Goal: Information Seeking & Learning: Stay updated

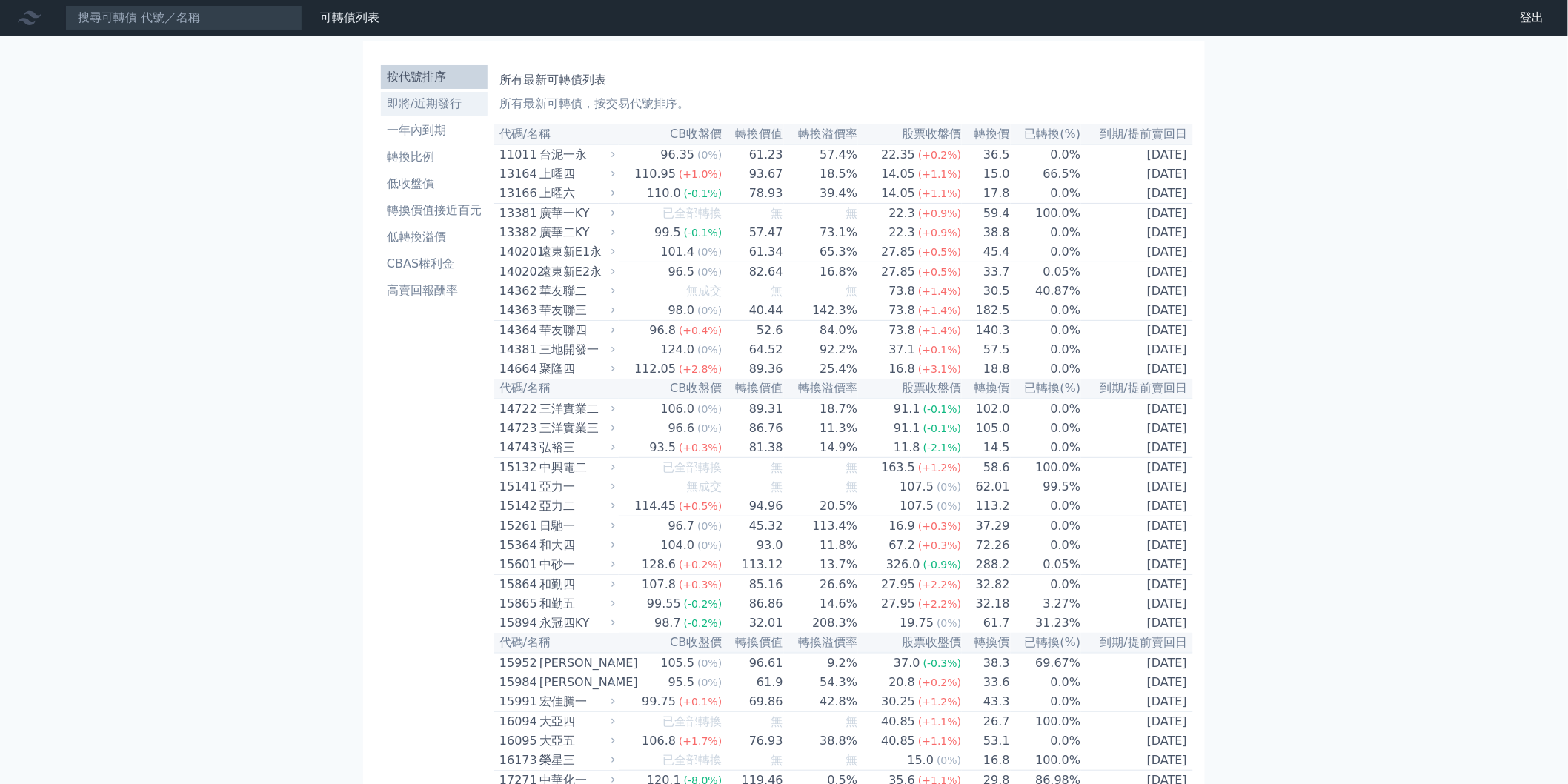
click at [423, 103] on li "即將/近期發行" at bounding box center [433, 103] width 107 height 18
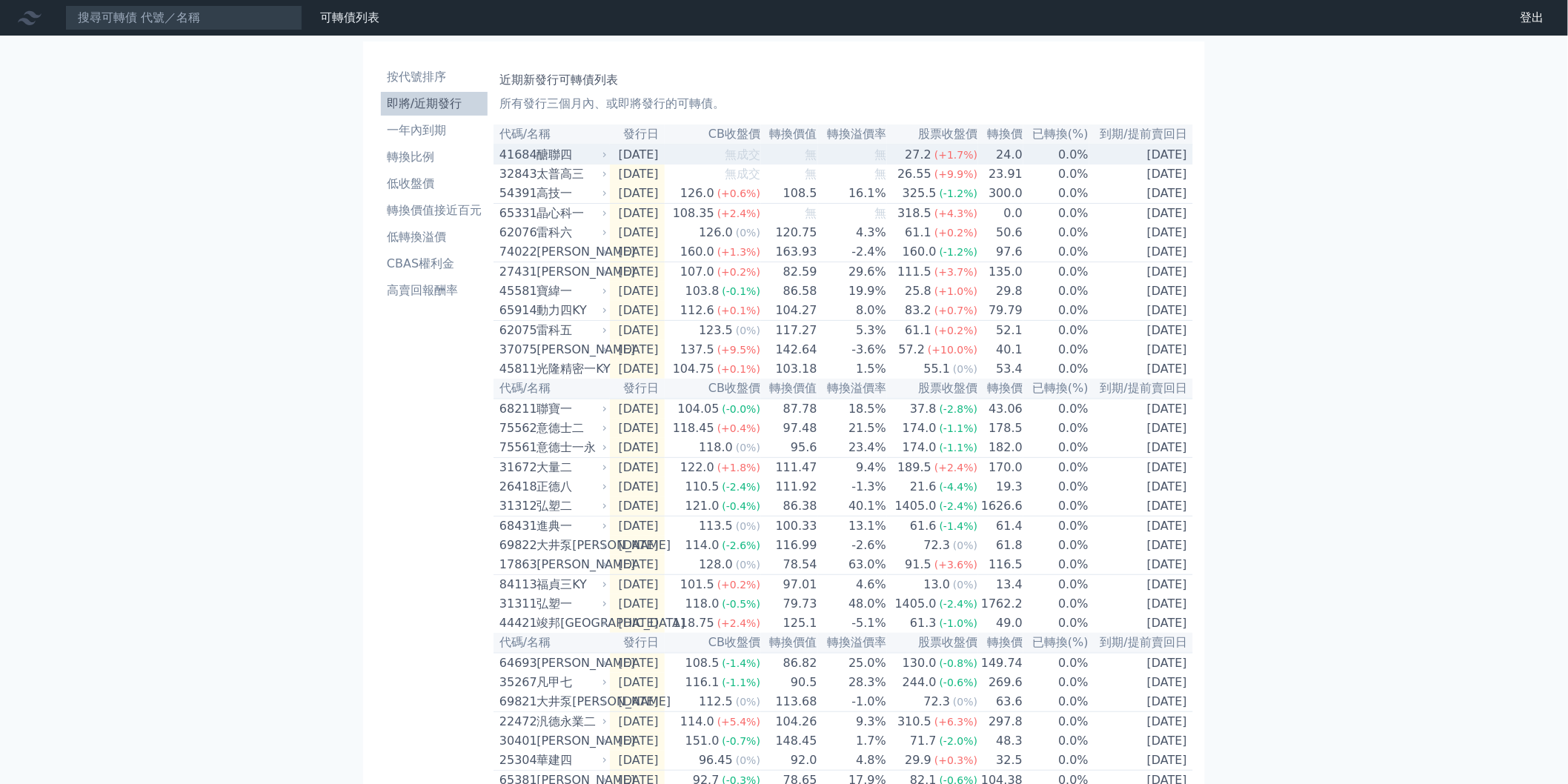
click at [1022, 158] on td "24.0" at bounding box center [1000, 155] width 45 height 20
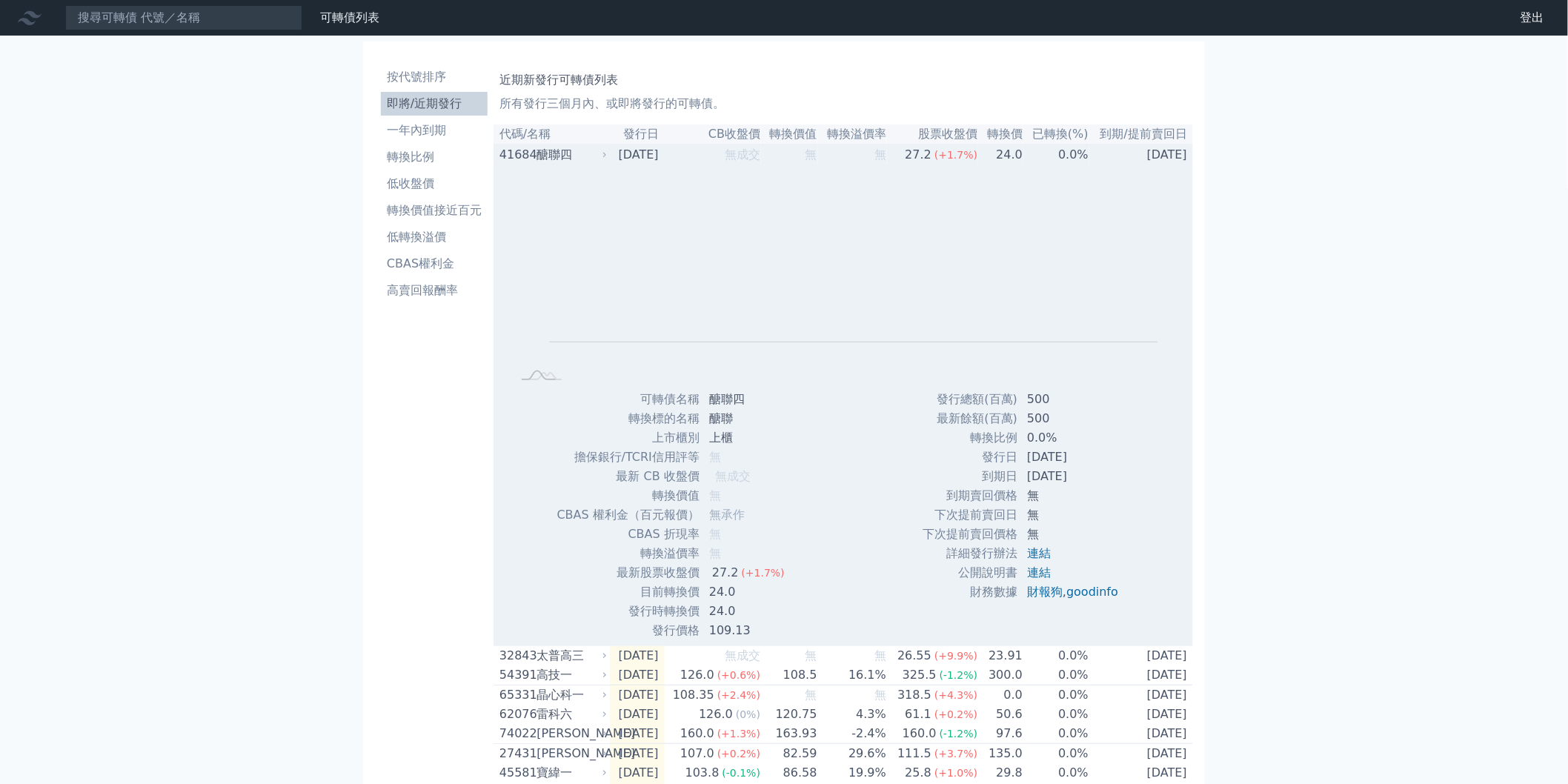
click at [1022, 158] on td "24.0" at bounding box center [1000, 155] width 45 height 20
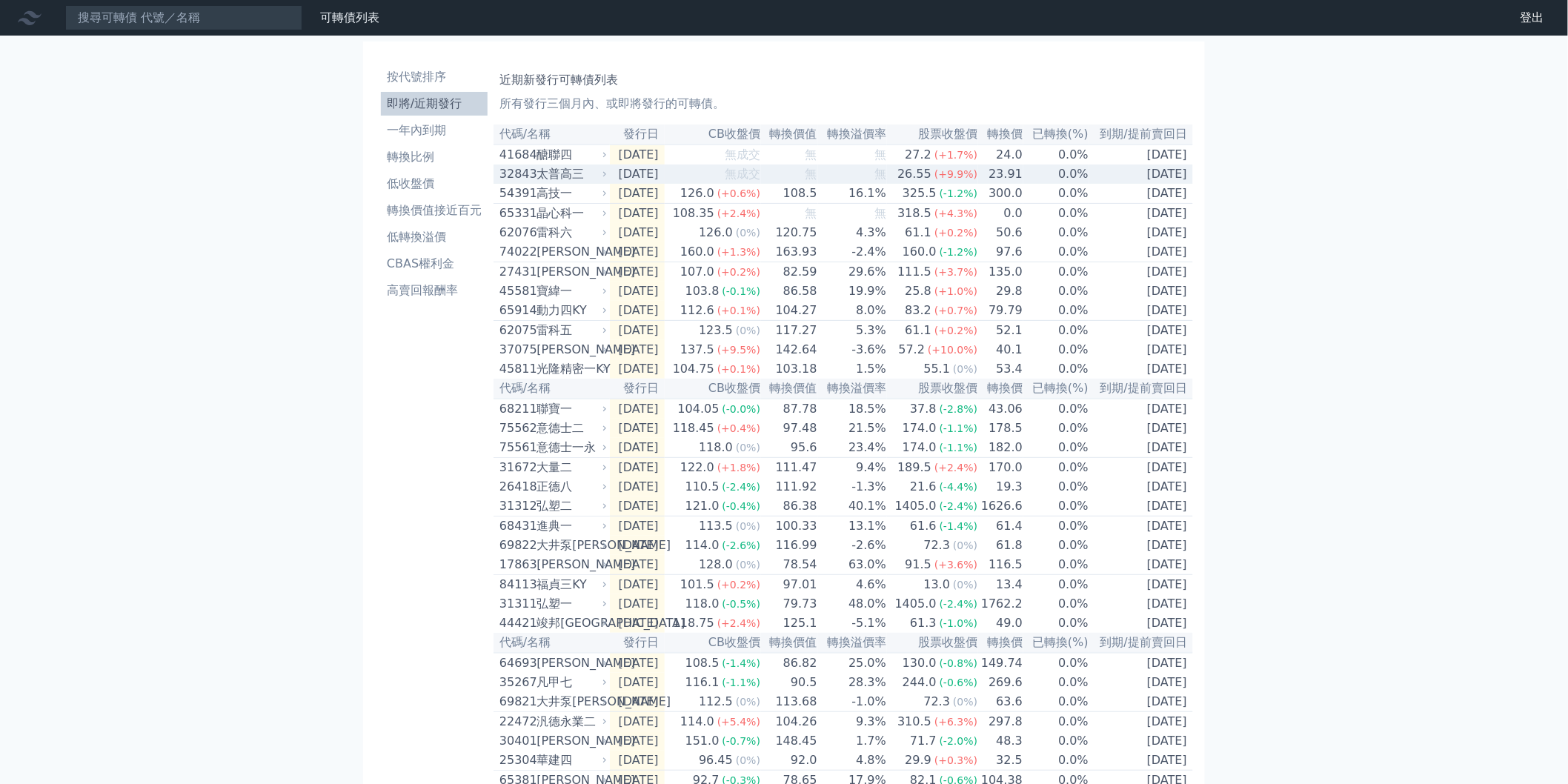
click at [1010, 175] on td "23.91" at bounding box center [1000, 174] width 45 height 19
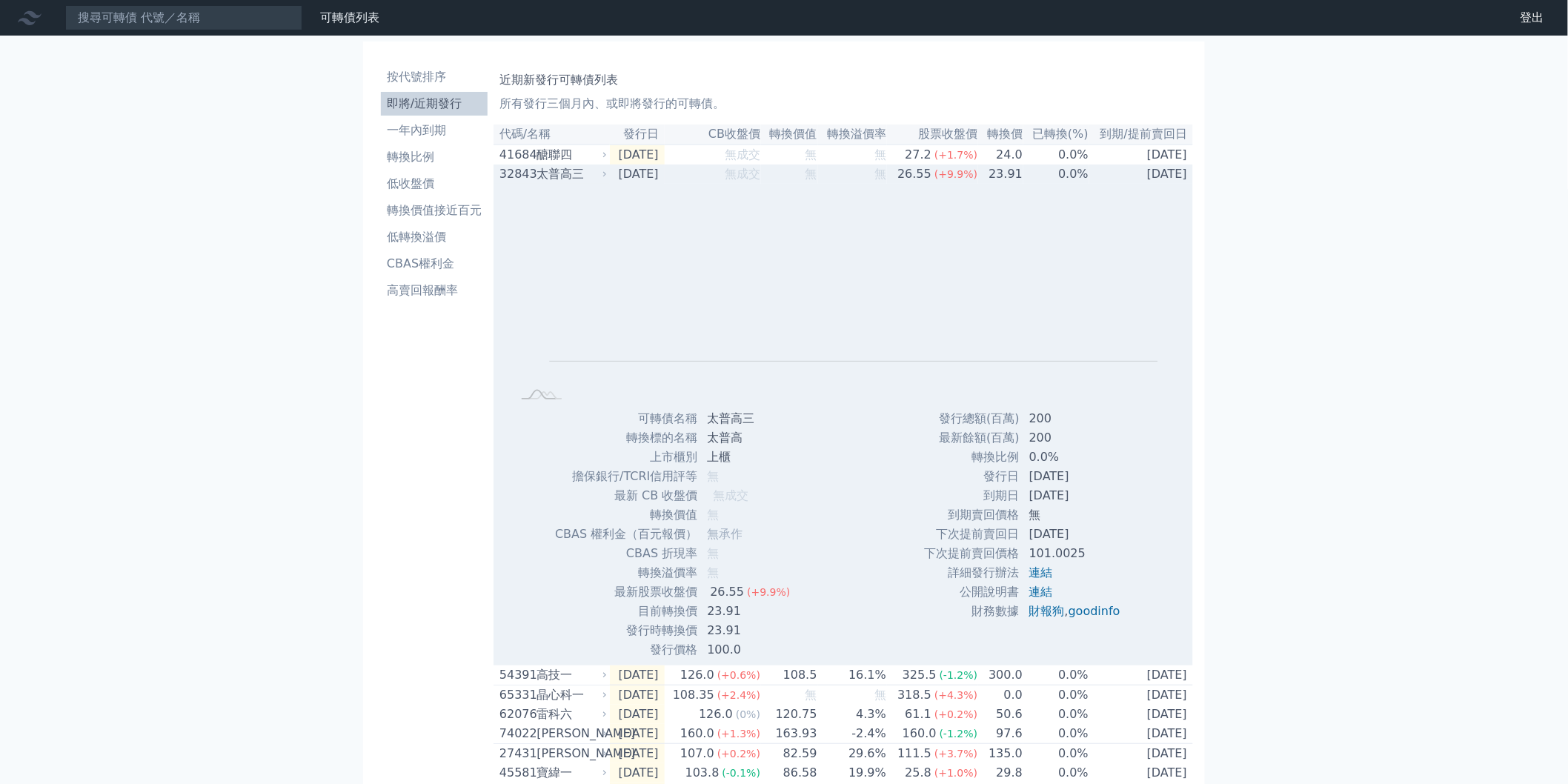
click at [1010, 175] on td "23.91" at bounding box center [1000, 174] width 45 height 19
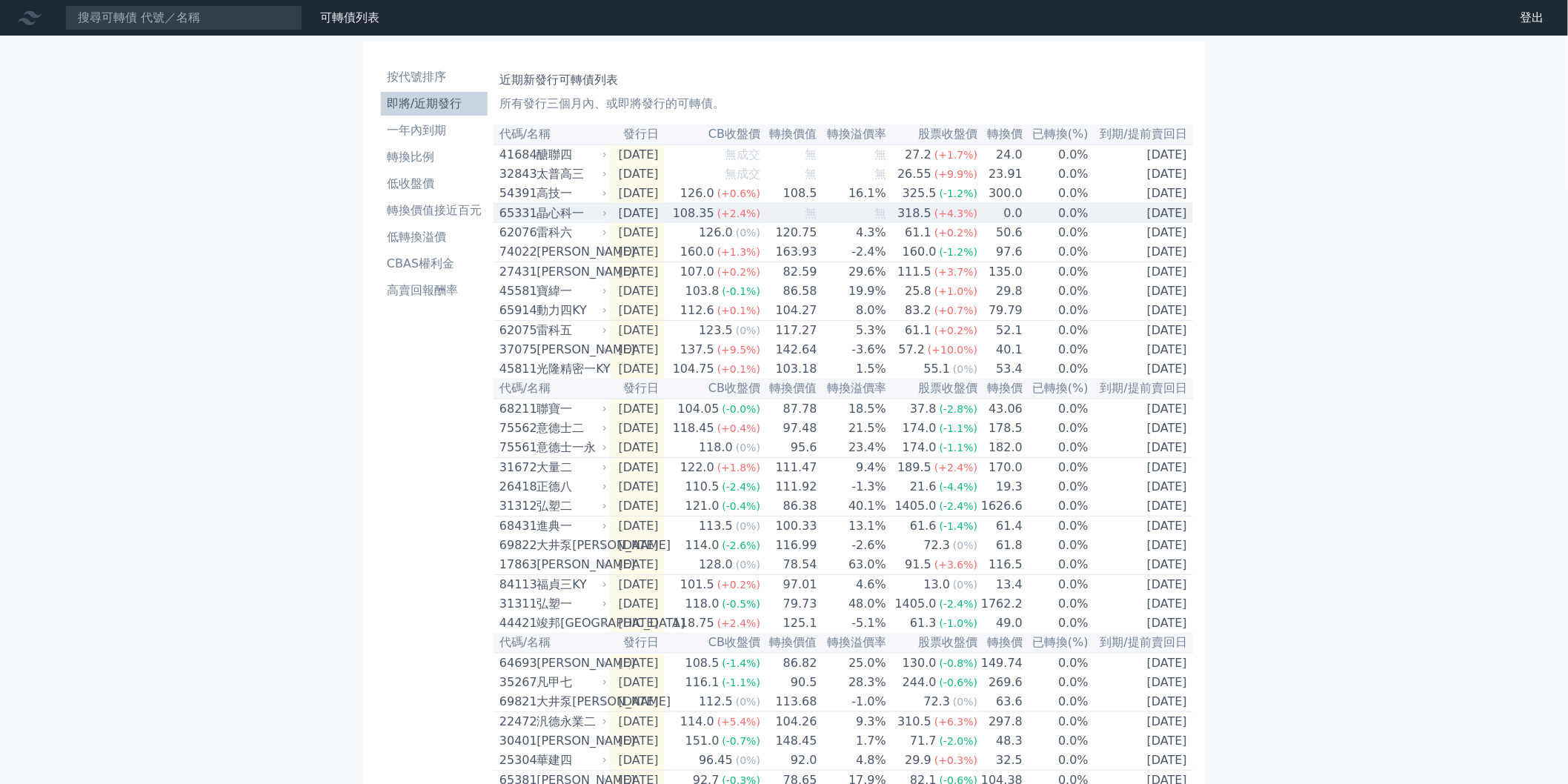
click at [1002, 221] on td "0.0" at bounding box center [1000, 214] width 45 height 20
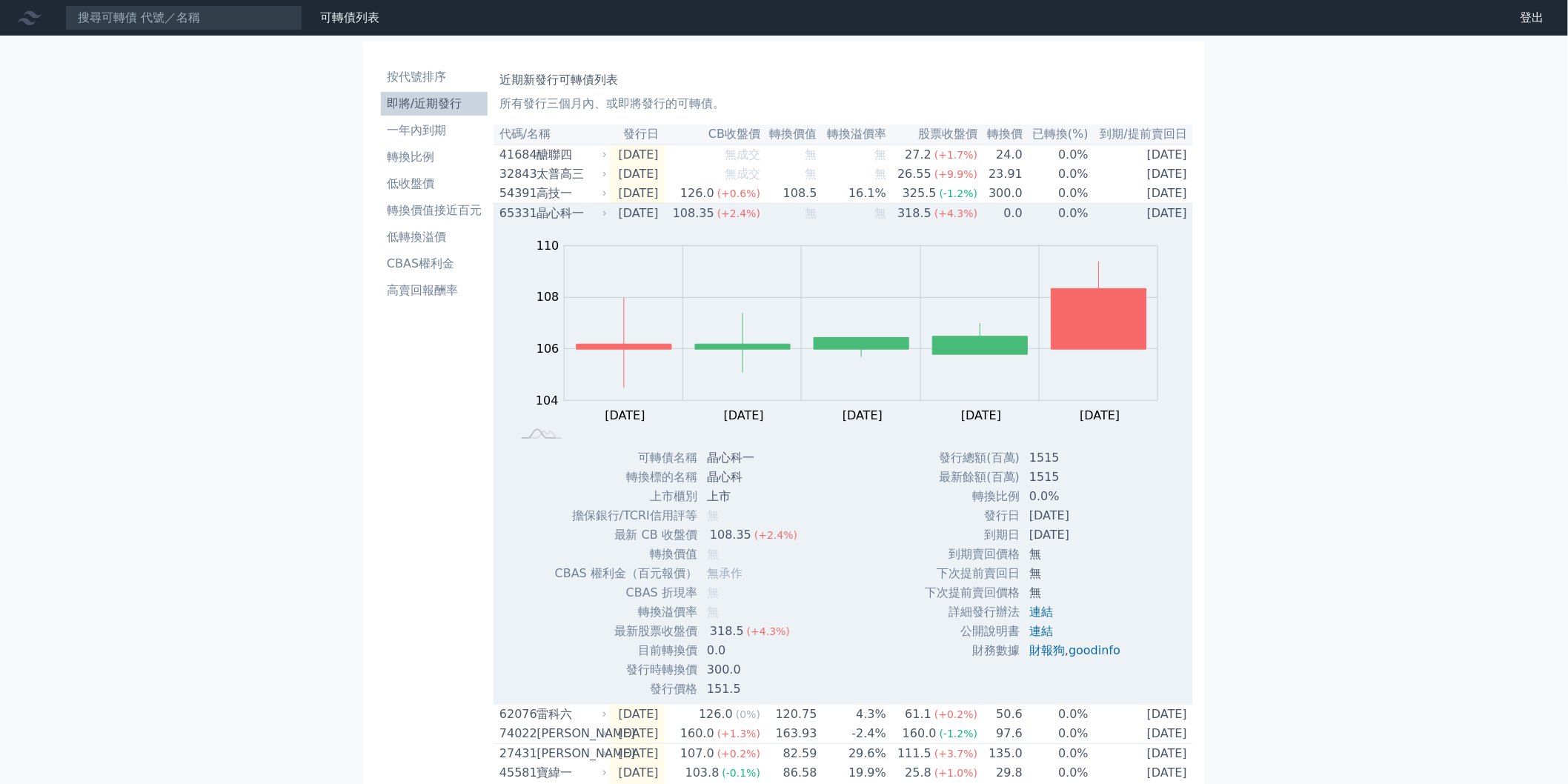
click at [1018, 224] on td "0.0" at bounding box center [1000, 214] width 45 height 20
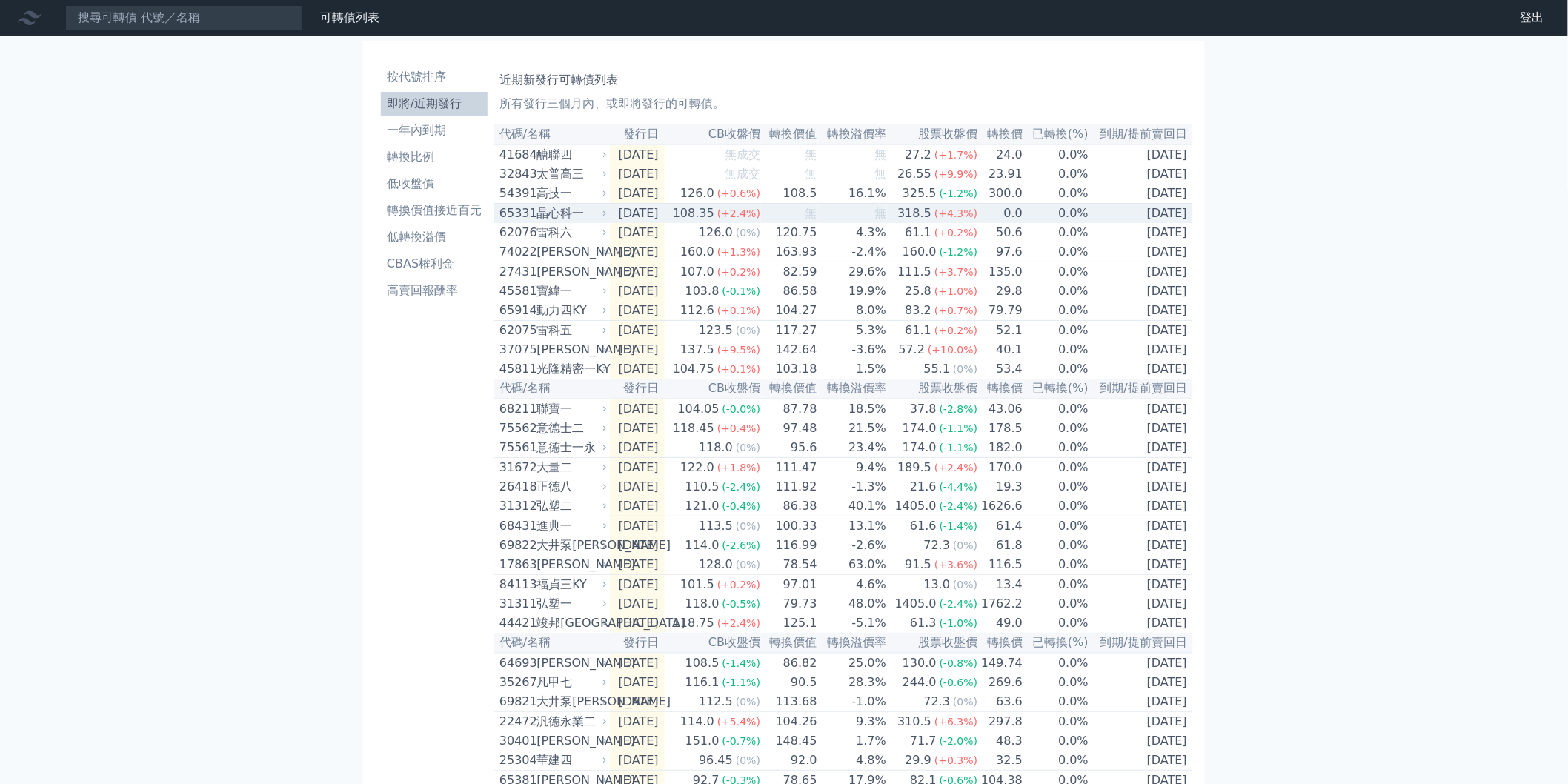
click at [852, 215] on td "無" at bounding box center [852, 214] width 69 height 20
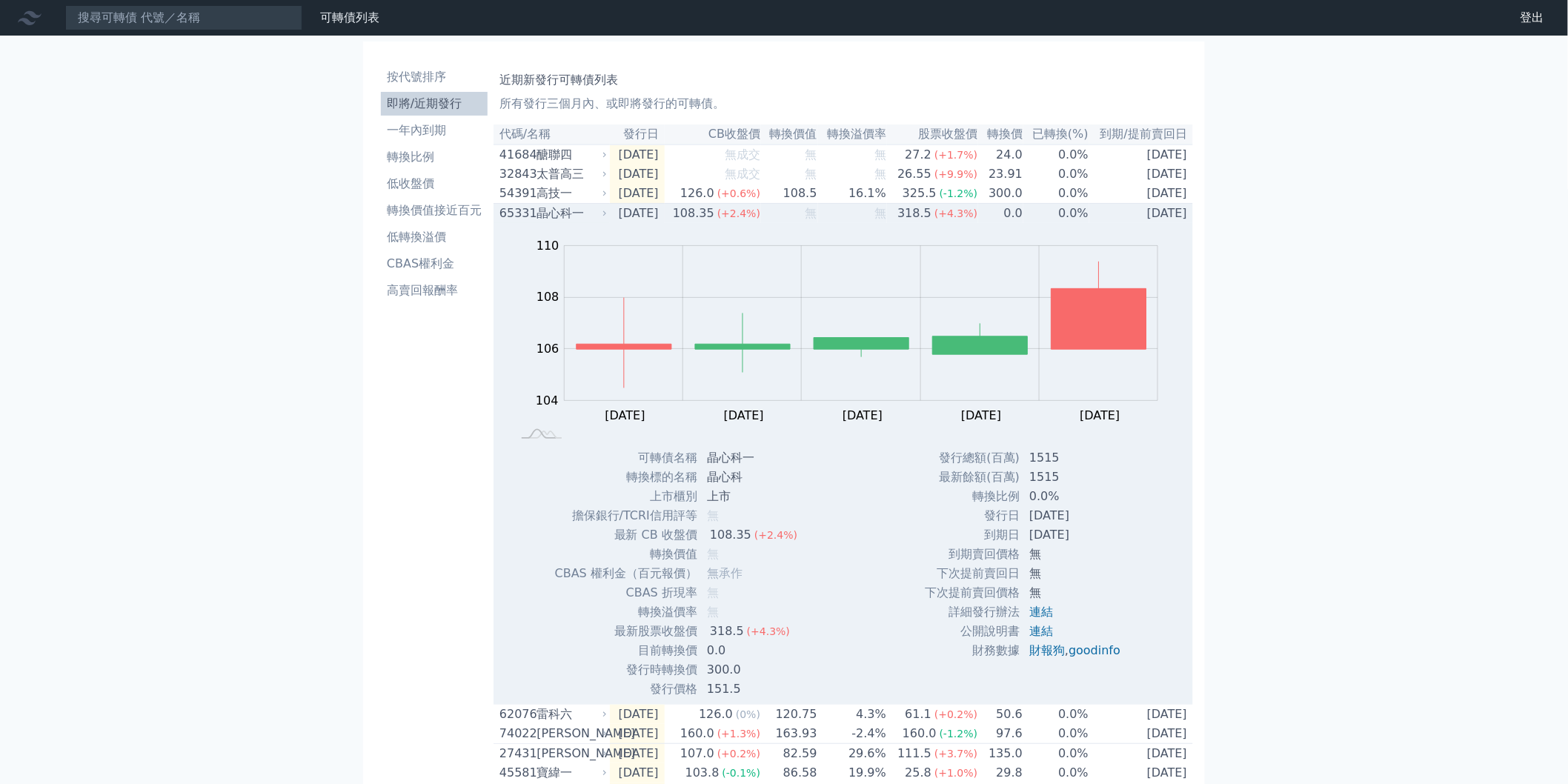
click at [852, 215] on td "無" at bounding box center [852, 214] width 69 height 20
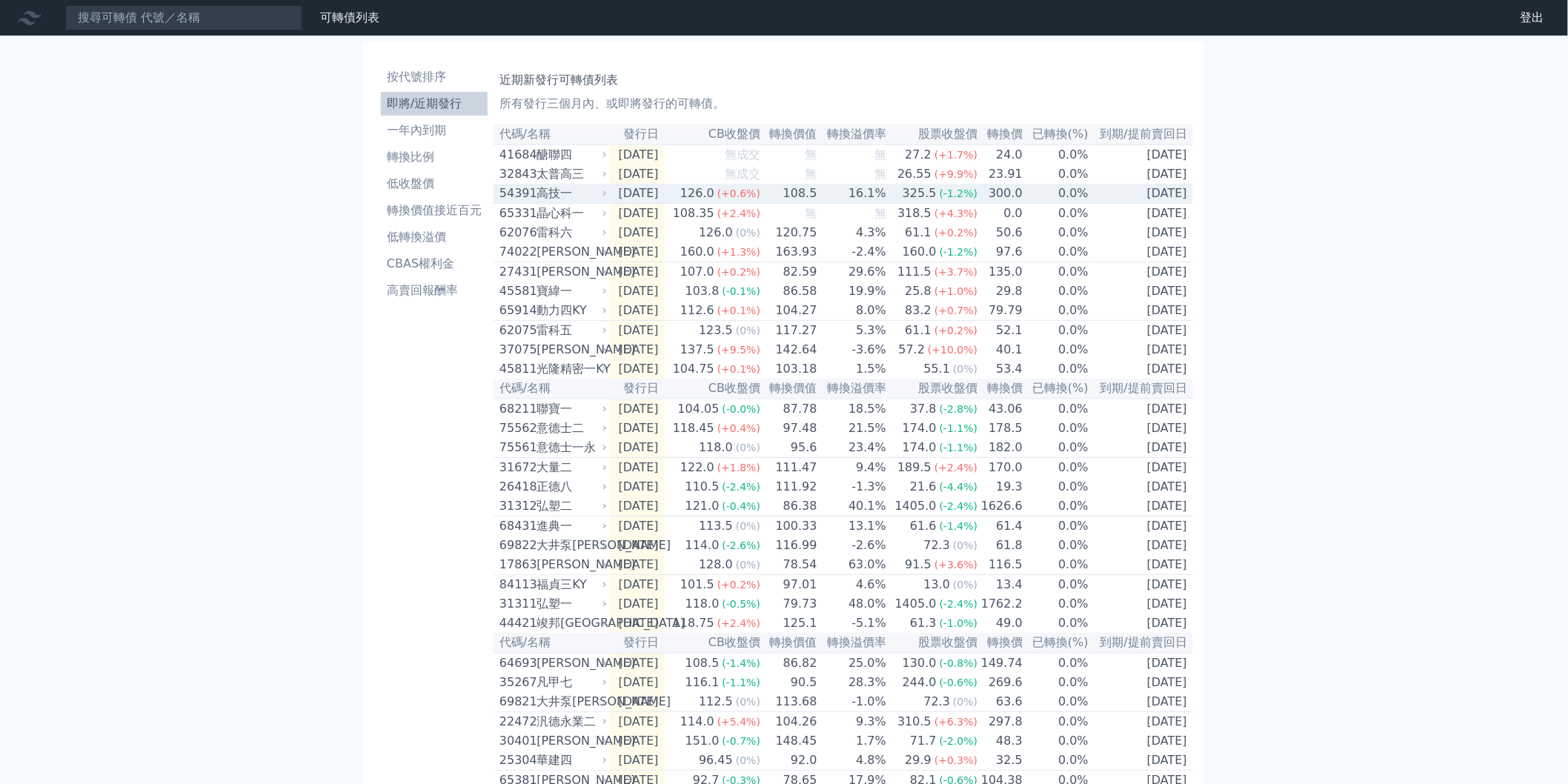
click at [905, 198] on td "325.5 (-1.2%)" at bounding box center [932, 194] width 92 height 20
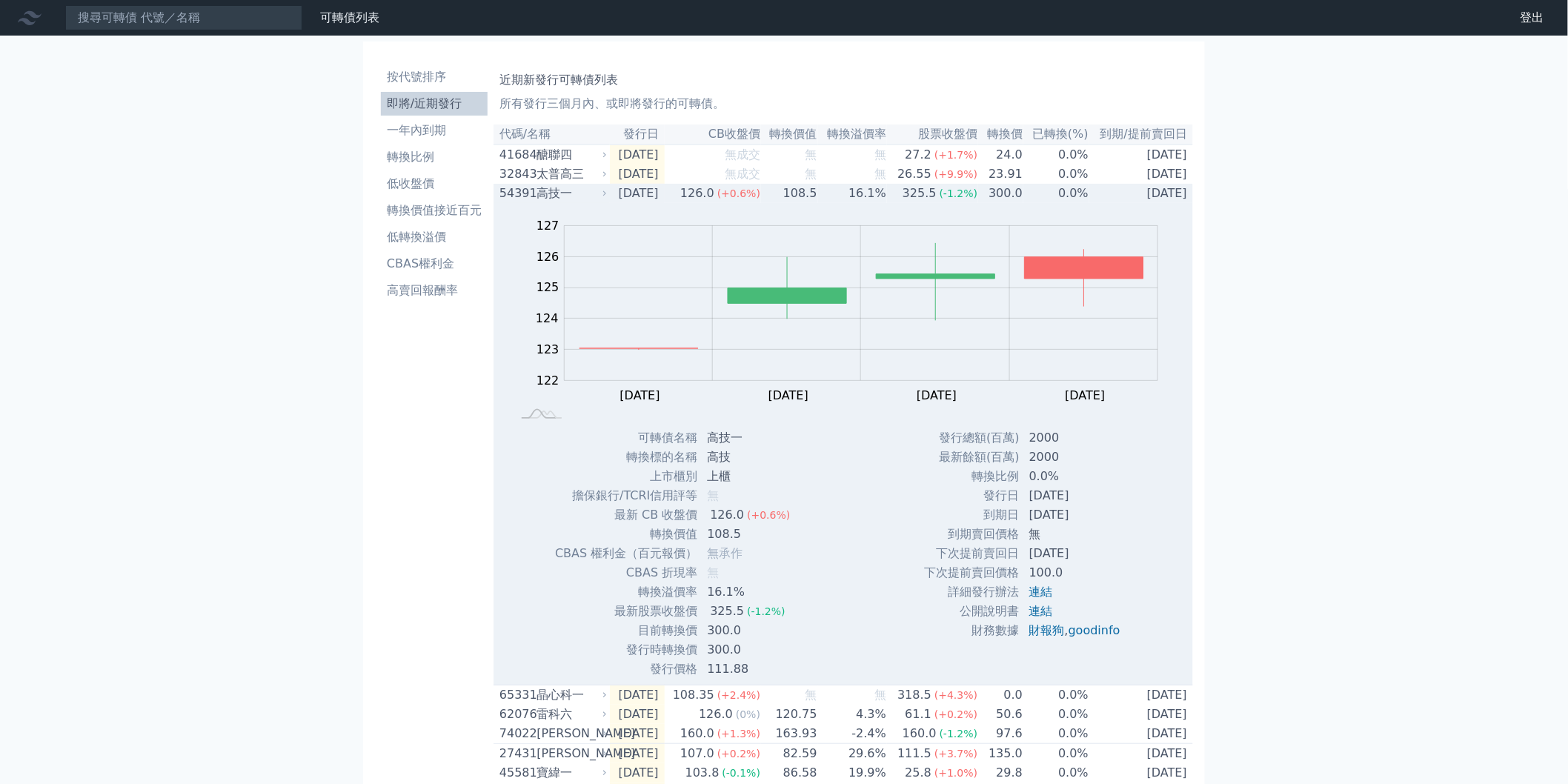
drag, startPoint x: 897, startPoint y: 198, endPoint x: 907, endPoint y: 195, distance: 10.4
click at [887, 198] on td "16.1%" at bounding box center [852, 193] width 69 height 19
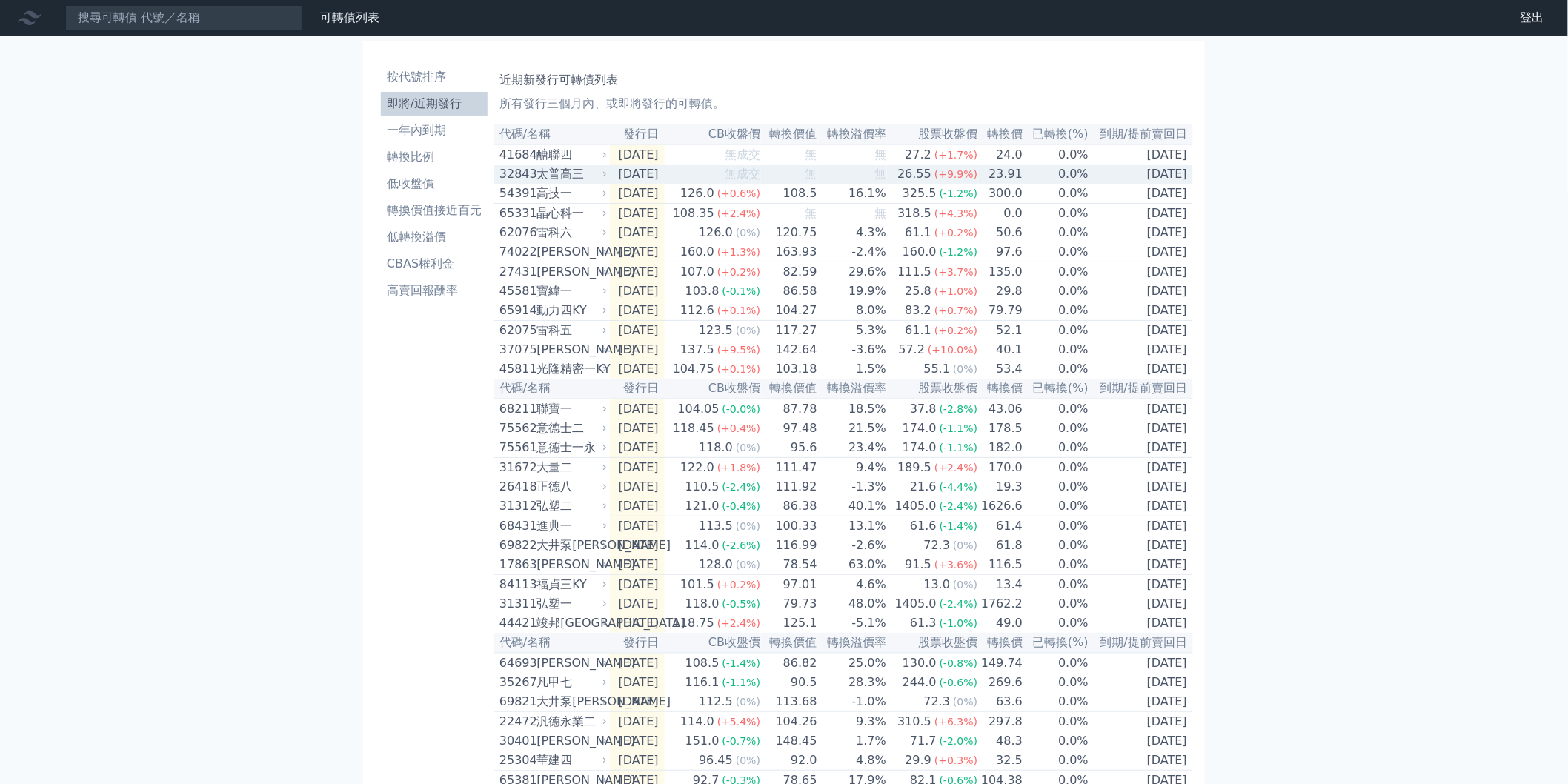
click at [944, 180] on span "(+9.9%)" at bounding box center [955, 174] width 43 height 12
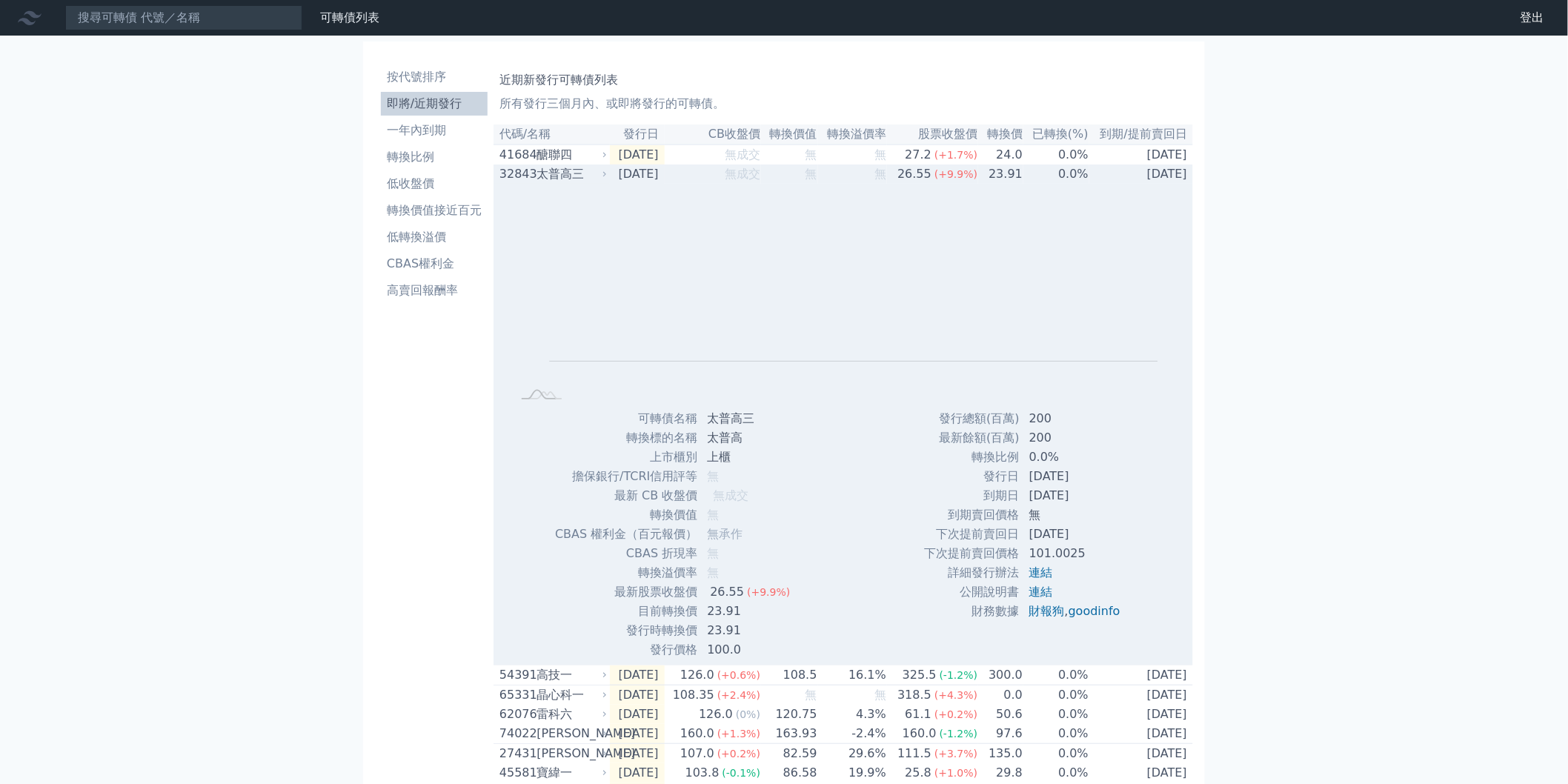
click at [926, 182] on div "26.55" at bounding box center [915, 174] width 40 height 18
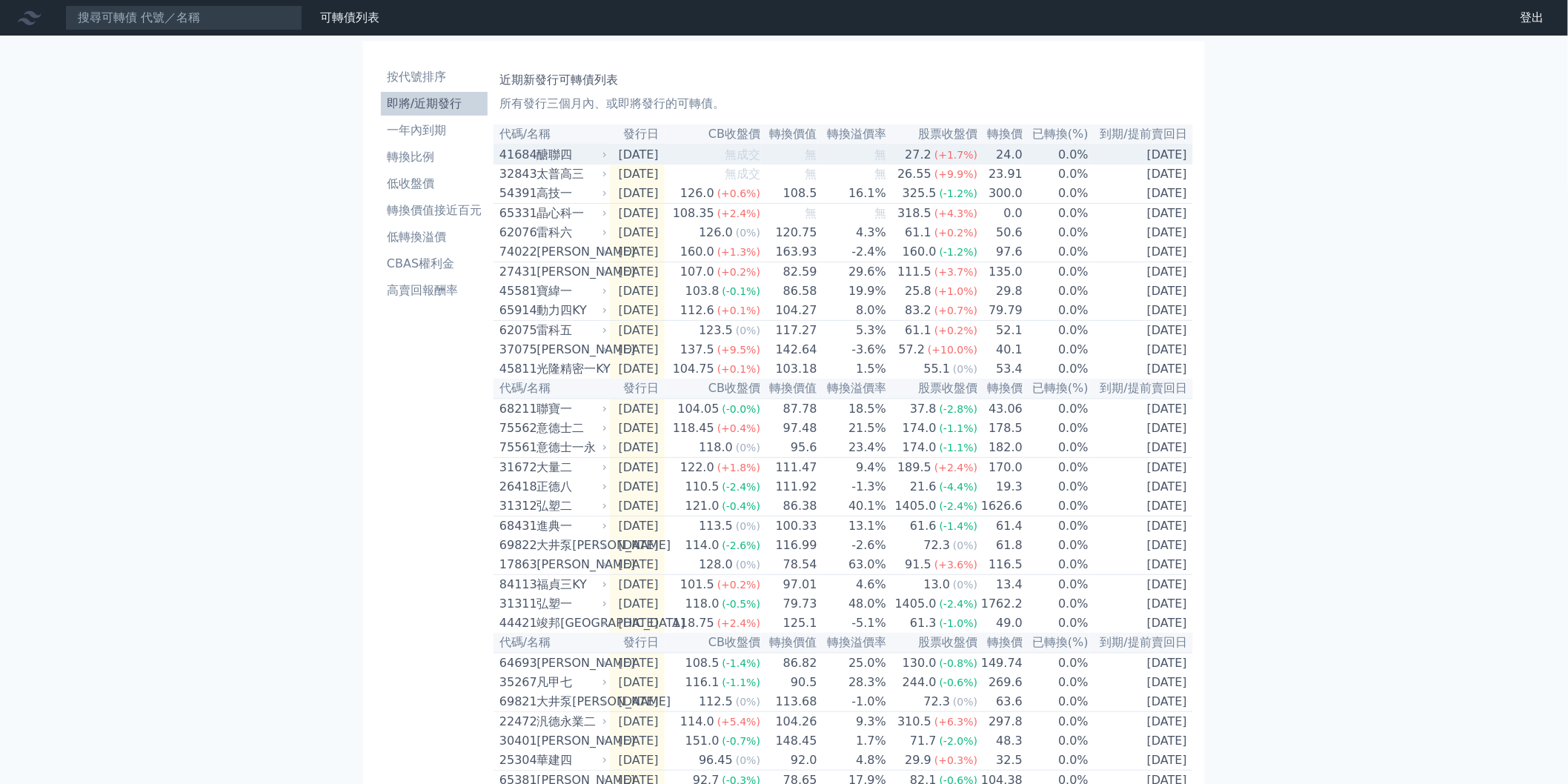
click at [929, 155] on div "27.2" at bounding box center [918, 155] width 33 height 18
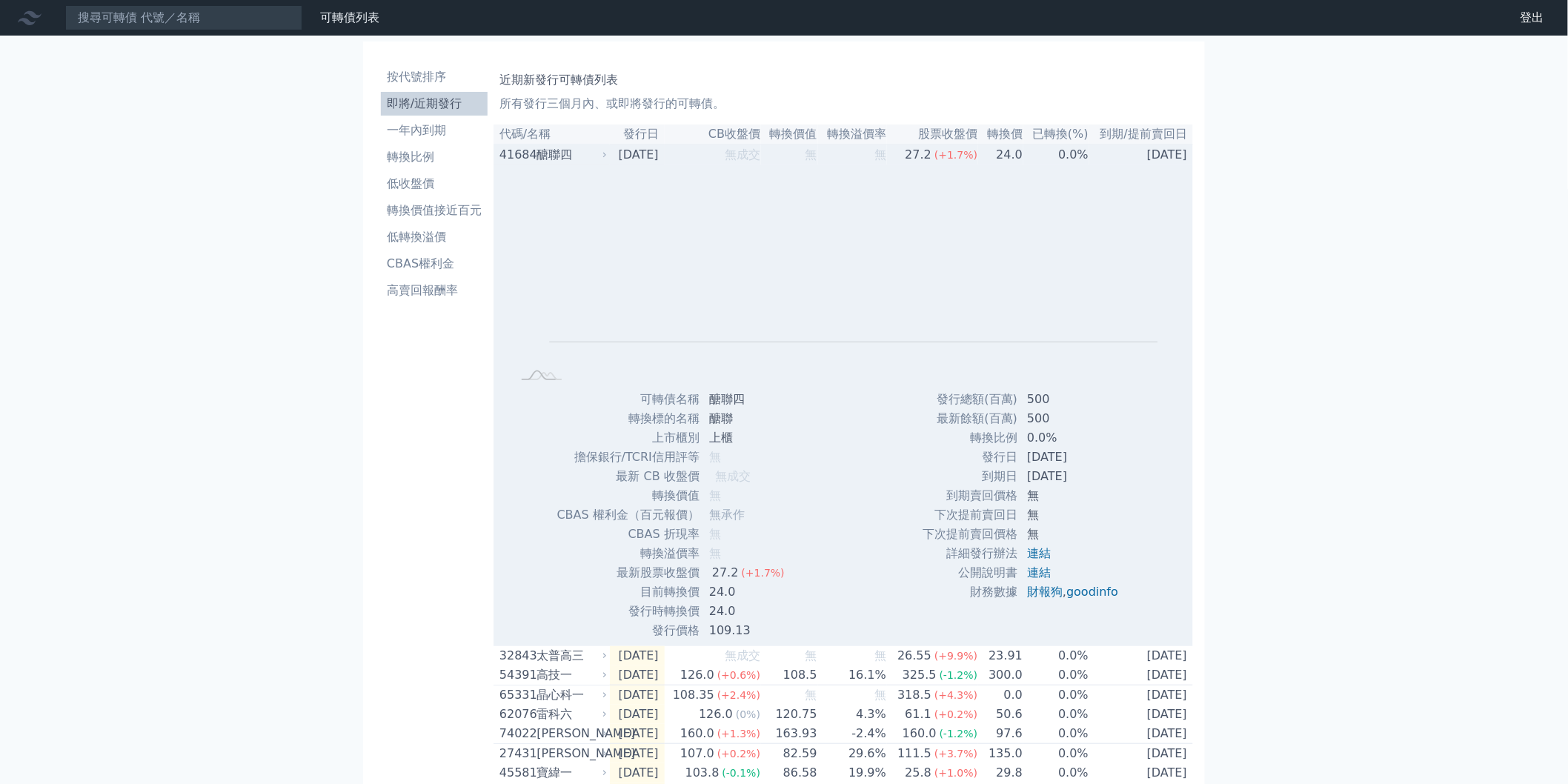
click at [879, 153] on td "無" at bounding box center [852, 155] width 69 height 20
